Goal: Information Seeking & Learning: Learn about a topic

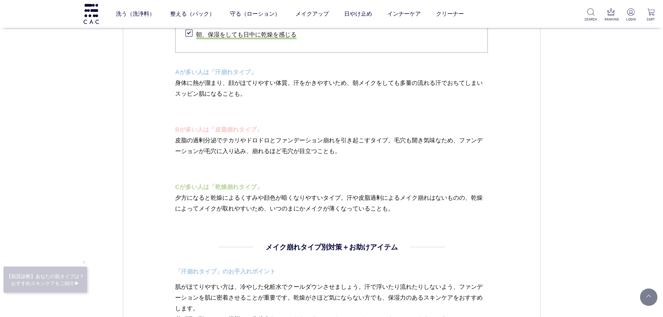
drag, startPoint x: 0, startPoint y: 0, endPoint x: 306, endPoint y: 149, distance: 340.3
click at [303, 142] on p "皮脂の過剰分泌でテカリやドロドロとファンデーション崩れを引き起こすタイプ。毛穴も開き気味なため、ファンデーションが毛穴に入り込み、崩れるほど毛穴が目立つことも。" at bounding box center [331, 151] width 313 height 33
click at [309, 155] on p "皮脂の過剰分泌でテカリやドロドロとファンデーション崩れを引き起こすタイプ。毛穴も開き気味なため、ファンデーションが毛穴に入り込み、崩れるほど毛穴が目立つことも。" at bounding box center [331, 151] width 313 height 33
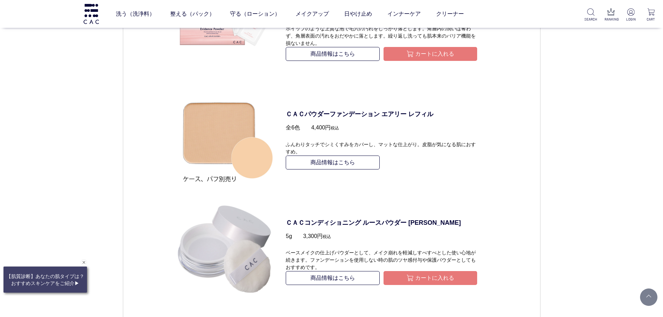
scroll to position [1867, 0]
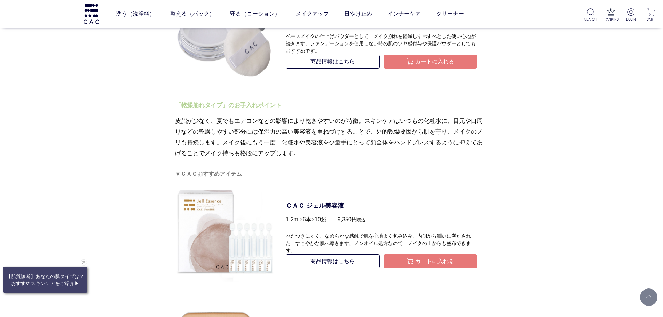
scroll to position [1923, 0]
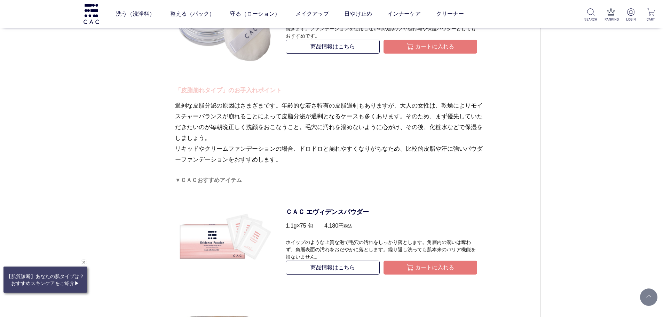
scroll to position [1448, 0]
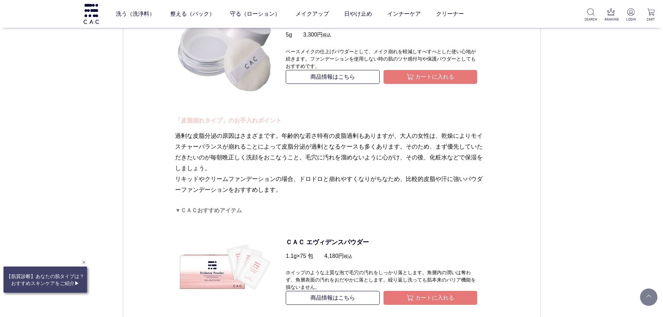
drag, startPoint x: 350, startPoint y: 168, endPoint x: 362, endPoint y: 179, distance: 15.8
click at [350, 168] on p "過剰な皮脂分泌の原因はさまざまです。年齢的な若さ特有の皮脂過剰もありますが、大人の女性は、乾燥によりモイスチャーバランスが崩れることによって皮脂分泌が過剰とな…" at bounding box center [331, 169] width 313 height 76
click at [363, 181] on p "過剰な皮脂分泌の原因はさまざまです。年齢的な若さ特有の皮脂過剰もありますが、大人の女性は、乾燥によりモイスチャーバランスが崩れることによって皮脂分泌が過剰とな…" at bounding box center [331, 169] width 313 height 76
click at [205, 154] on p "過剰な皮脂分泌の原因はさまざまです。年齢的な若さ特有の皮脂過剰もありますが、大人の女性は、乾燥によりモイスチャーバランスが崩れることによって皮脂分泌が過剰とな…" at bounding box center [331, 169] width 313 height 76
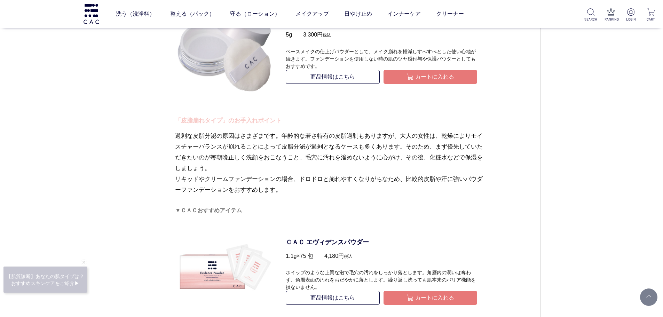
drag, startPoint x: 291, startPoint y: 163, endPoint x: 293, endPoint y: 175, distance: 12.3
click at [291, 163] on p "過剰な皮脂分泌の原因はさまざまです。年齢的な若さ特有の皮脂過剰もありますが、大人の女性は、乾燥によりモイスチャーバランスが崩れることによって皮脂分泌が過剰とな…" at bounding box center [331, 169] width 313 height 76
click at [293, 175] on p "過剰な皮脂分泌の原因はさまざまです。年齢的な若さ特有の皮脂過剰もありますが、大人の女性は、乾燥によりモイスチャーバランスが崩れることによって皮脂分泌が過剰とな…" at bounding box center [331, 169] width 313 height 76
click at [244, 155] on p "過剰な皮脂分泌の原因はさまざまです。年齢的な若さ特有の皮脂過剰もありますが、大人の女性は、乾燥によりモイスチャーバランスが崩れることによって皮脂分泌が過剰とな…" at bounding box center [331, 169] width 313 height 76
